Goal: Obtain resource: Download file/media

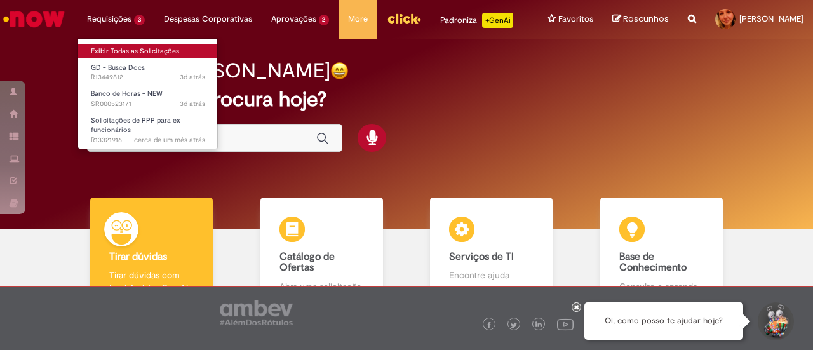
click at [117, 46] on link "Exibir Todas as Solicitações" at bounding box center [148, 51] width 140 height 14
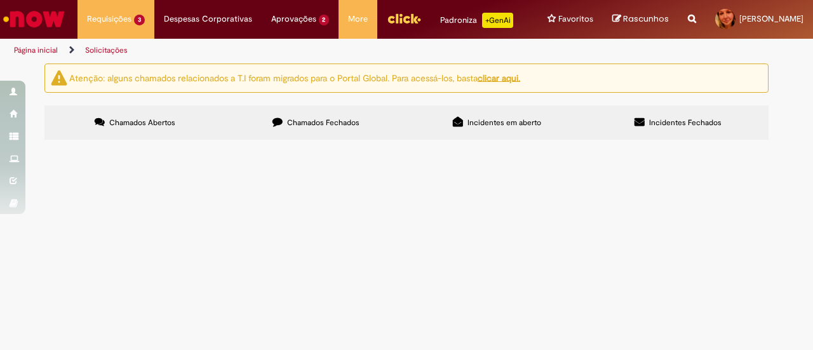
click at [0, 0] on span "Sou dona do processo de PPP na Cia, e gostaria dos documentos anexos o mais bre…" at bounding box center [0, 0] width 0 height 0
click at [0, 0] on span "R13449812" at bounding box center [0, 0] width 0 height 0
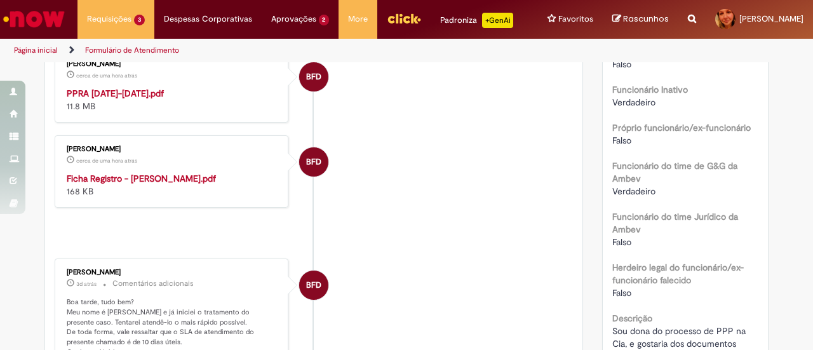
scroll to position [415, 0]
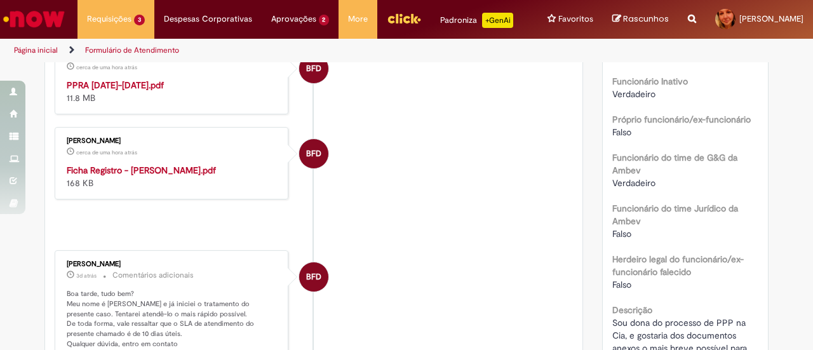
click at [189, 176] on strong "Ficha Registro - [PERSON_NAME].pdf" at bounding box center [141, 169] width 149 height 11
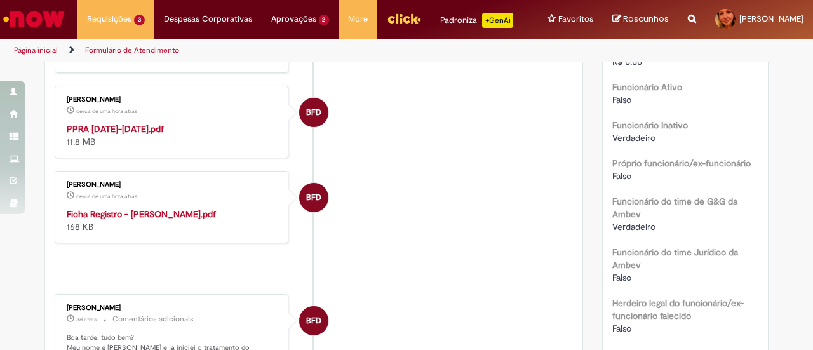
scroll to position [352, 0]
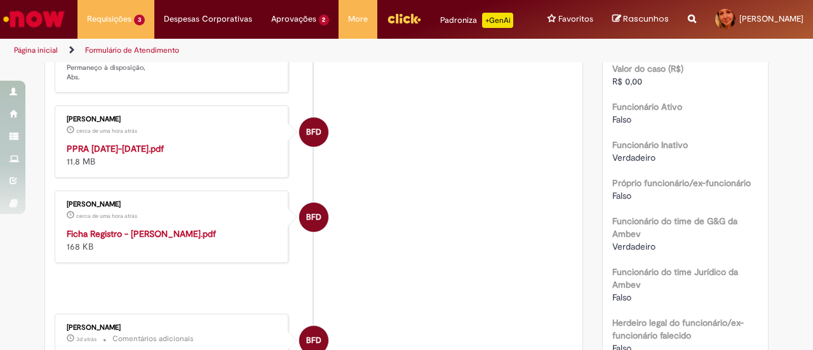
click at [128, 154] on strong "PPRA [DATE]-[DATE].pdf" at bounding box center [115, 148] width 97 height 11
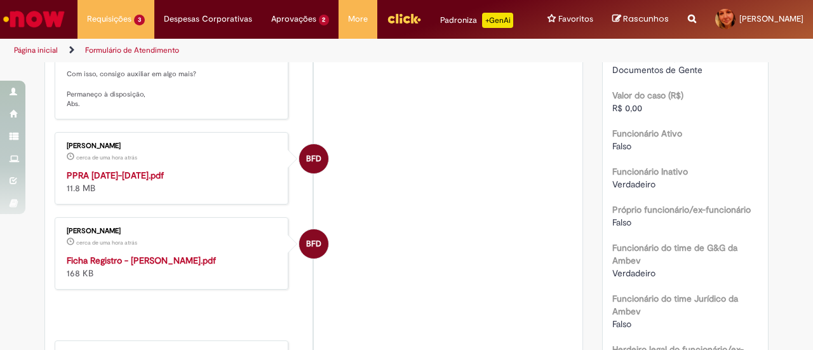
scroll to position [381, 0]
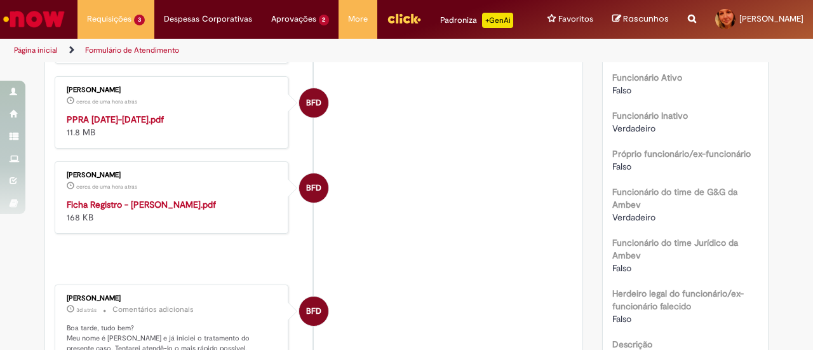
drag, startPoint x: 812, startPoint y: 2, endPoint x: 499, endPoint y: 251, distance: 400.3
click at [499, 251] on ul "BFD [PERSON_NAME] cerca de uma hora atrás cerca de uma hora atrás Comentários a…" at bounding box center [314, 233] width 518 height 780
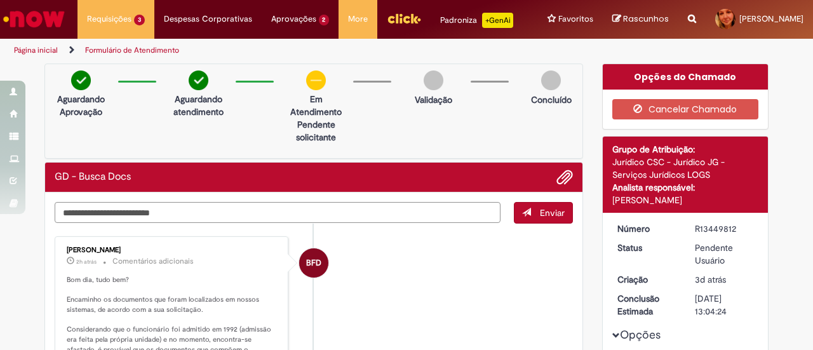
click at [202, 223] on textarea "Digite sua mensagem aqui..." at bounding box center [278, 212] width 446 height 21
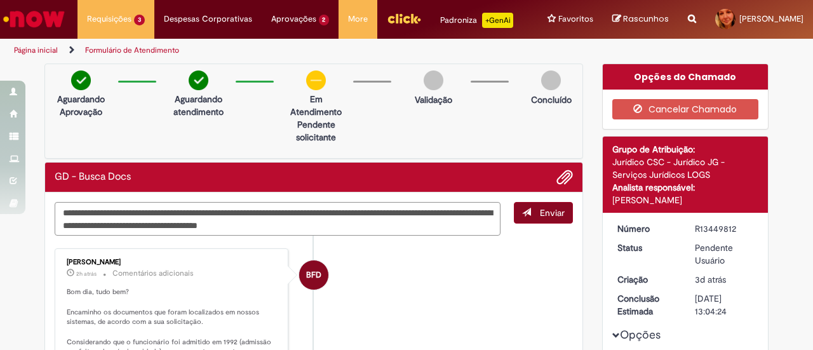
type textarea "**********"
click at [540, 218] on span "Enviar" at bounding box center [552, 212] width 25 height 11
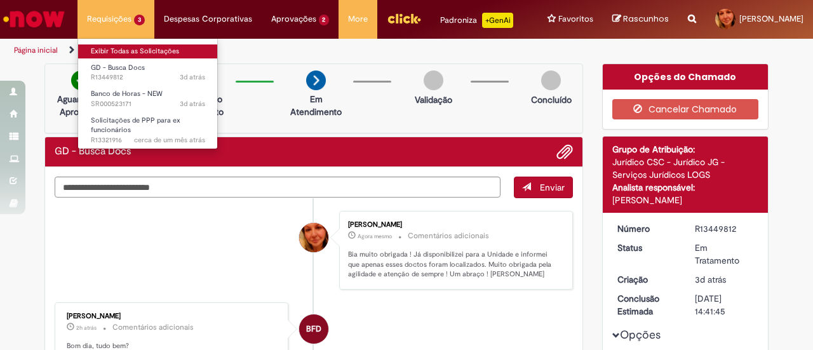
click at [109, 53] on link "Exibir Todas as Solicitações" at bounding box center [148, 51] width 140 height 14
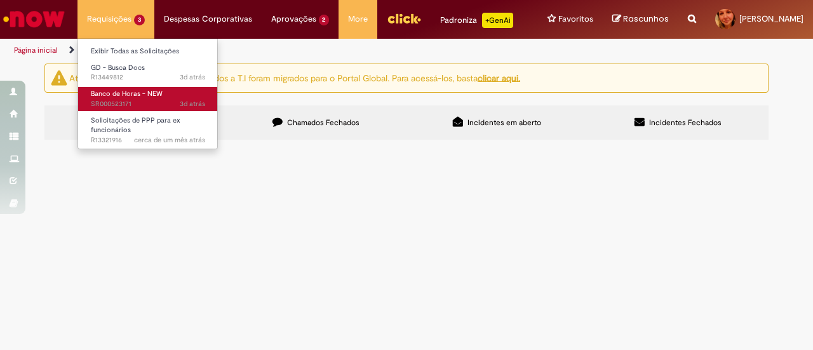
click at [122, 96] on span "Banco de Horas - NEW" at bounding box center [127, 94] width 72 height 10
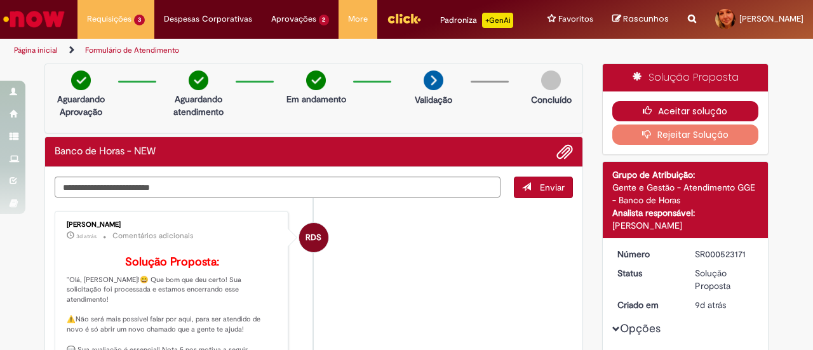
click at [658, 120] on button "Aceitar solução" at bounding box center [685, 111] width 147 height 20
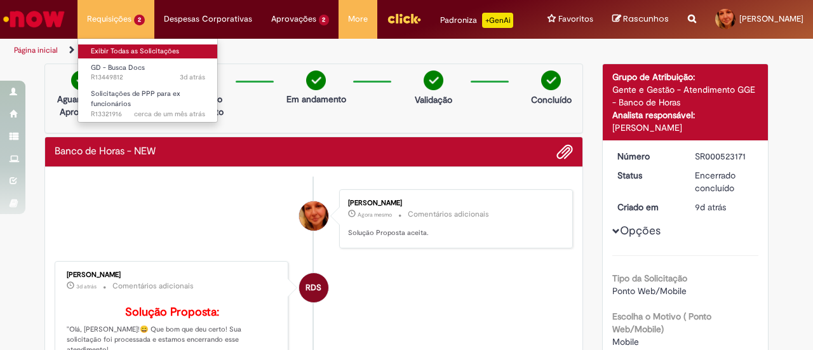
click at [103, 53] on link "Exibir Todas as Solicitações" at bounding box center [148, 51] width 140 height 14
